Goal: Navigation & Orientation: Find specific page/section

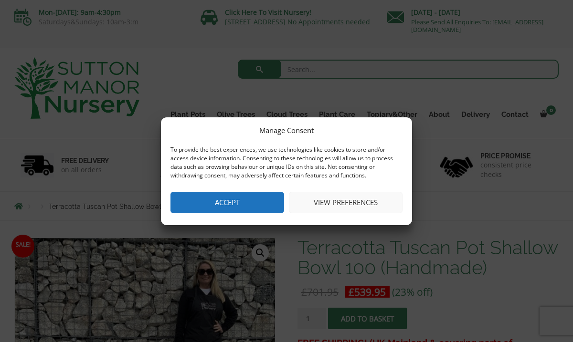
click at [340, 206] on button "View preferences" at bounding box center [346, 202] width 114 height 21
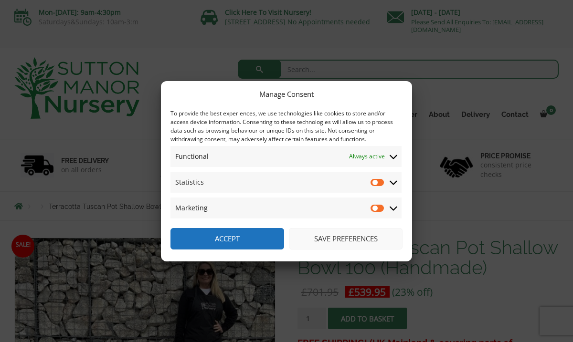
click at [394, 183] on icon at bounding box center [394, 182] width 8 height 4
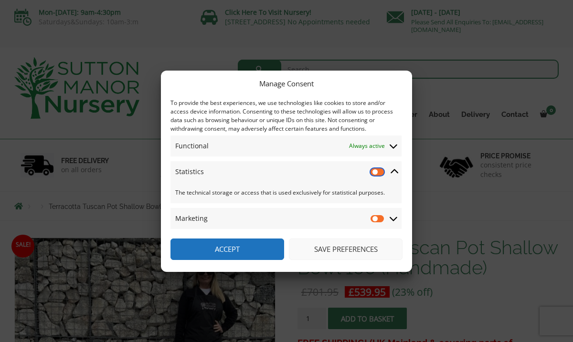
click at [376, 173] on input "Statistics" at bounding box center [377, 172] width 14 height 10
click at [372, 171] on input "Statistics" at bounding box center [377, 172] width 14 height 10
checkbox input "false"
click at [334, 248] on button "Save preferences" at bounding box center [346, 249] width 114 height 21
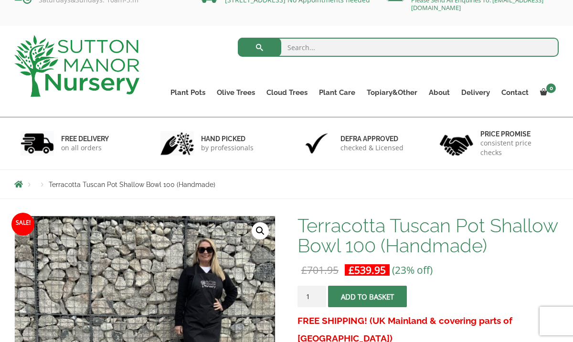
scroll to position [23, 0]
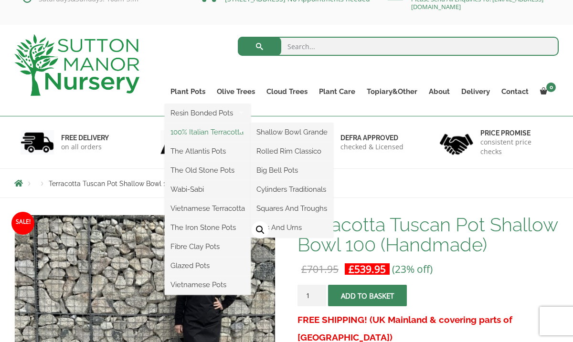
click at [206, 132] on link "100% Italian Terracotta" at bounding box center [208, 132] width 86 height 14
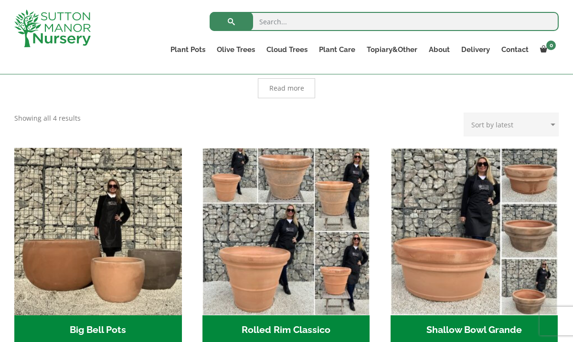
scroll to position [226, 0]
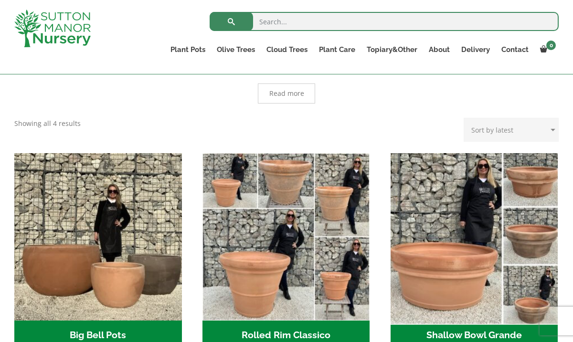
click at [458, 282] on img "Visit product category Shallow Bowl Grande" at bounding box center [474, 237] width 176 height 176
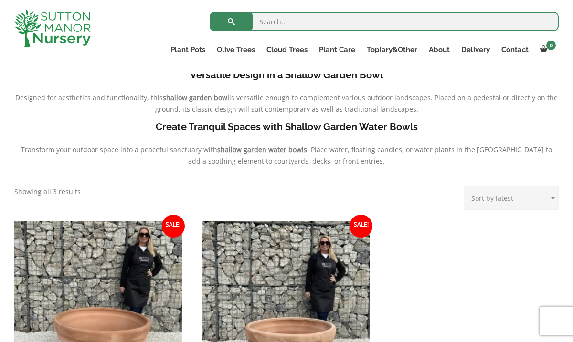
scroll to position [253, 0]
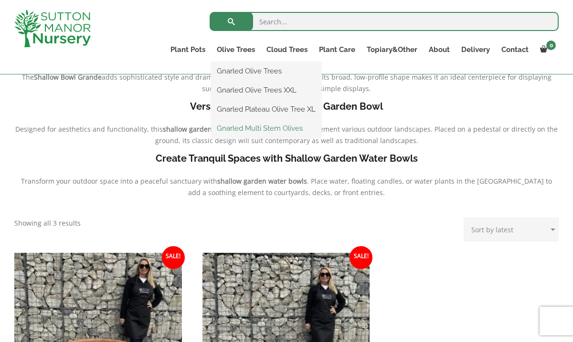
click at [254, 128] on link "Gnarled Multi Stem Olives" at bounding box center [266, 128] width 110 height 14
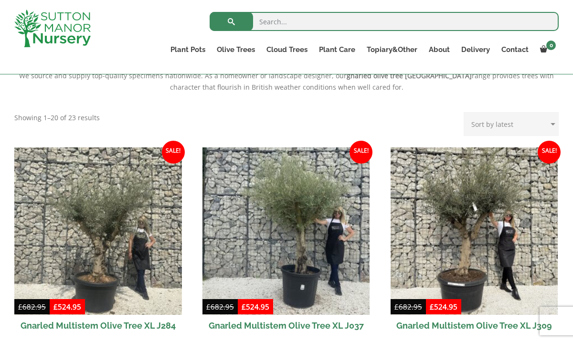
scroll to position [248, 0]
